Goal: Information Seeking & Learning: Learn about a topic

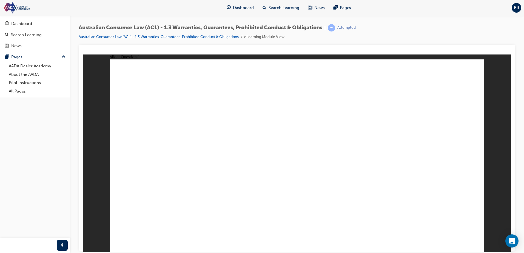
radio input "true"
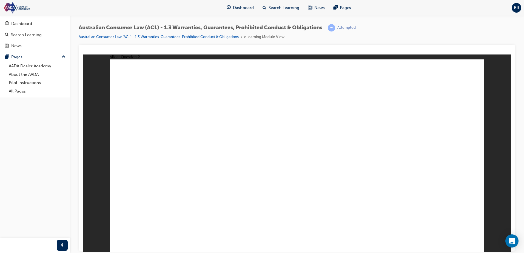
radio input "true"
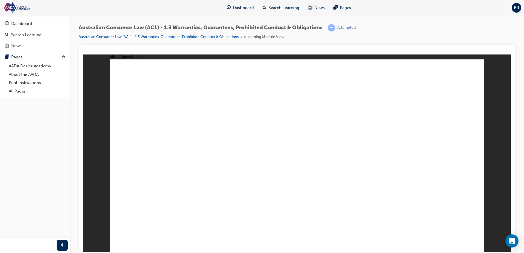
radio input "false"
radio input "true"
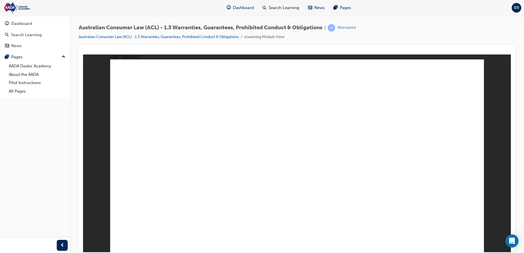
drag, startPoint x: 347, startPoint y: 57, endPoint x: 350, endPoint y: 57, distance: 3.0
radio input "true"
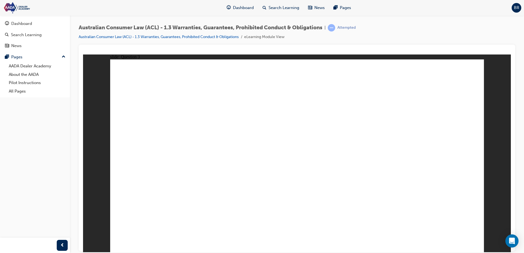
drag, startPoint x: 207, startPoint y: 185, endPoint x: 169, endPoint y: 165, distance: 42.6
drag, startPoint x: 144, startPoint y: 136, endPoint x: 239, endPoint y: 149, distance: 96.3
